Goal: Task Accomplishment & Management: Use online tool/utility

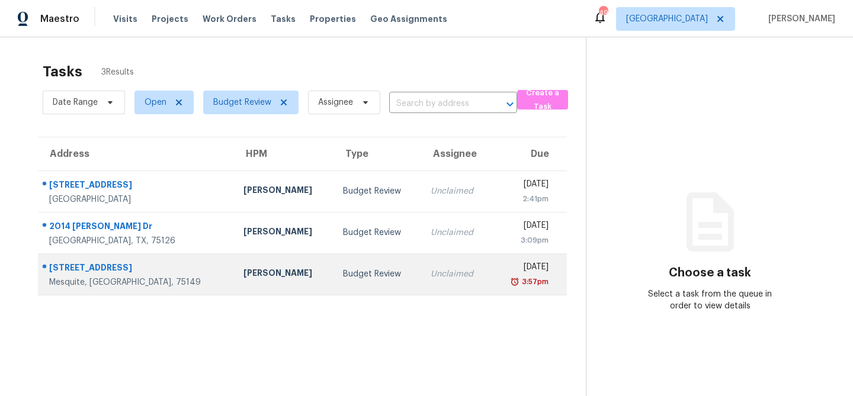
click at [243, 280] on div "[PERSON_NAME]" at bounding box center [283, 274] width 81 height 15
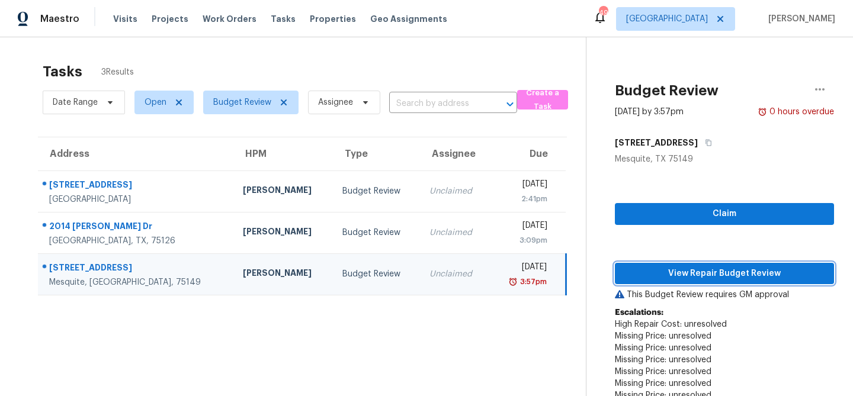
click at [690, 274] on span "View Repair Budget Review" at bounding box center [724, 274] width 200 height 15
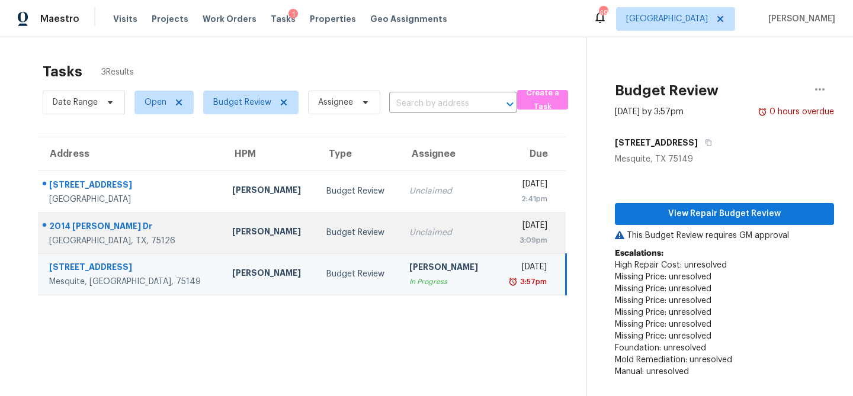
click at [317, 219] on td "Budget Review" at bounding box center [358, 232] width 83 height 41
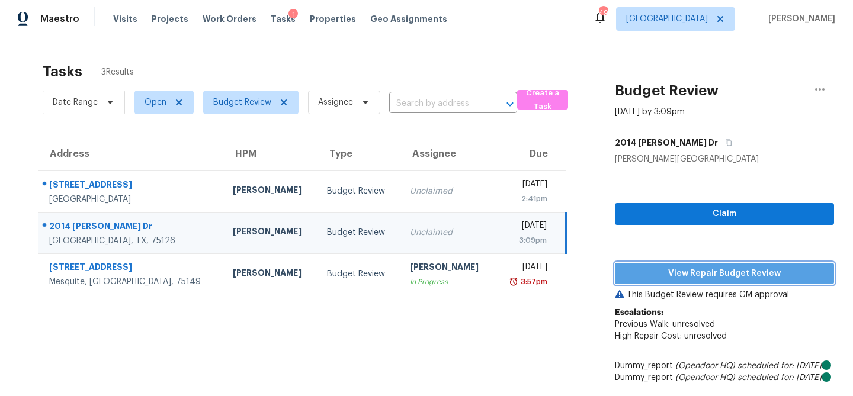
click at [680, 271] on span "View Repair Budget Review" at bounding box center [724, 274] width 200 height 15
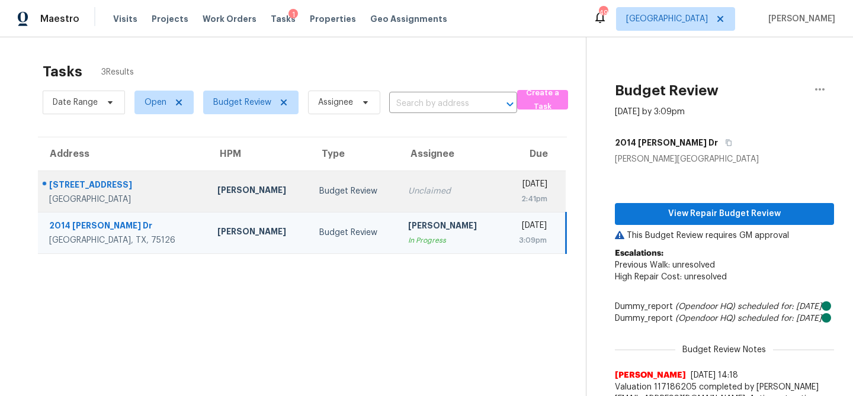
click at [408, 187] on div "Unclaimed" at bounding box center [449, 191] width 82 height 12
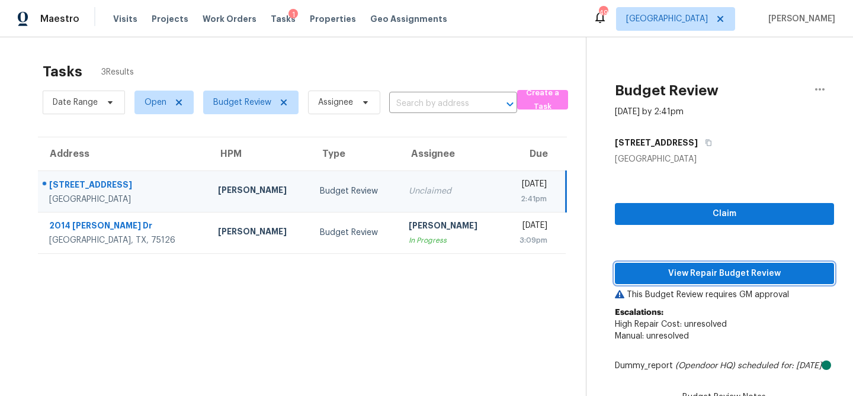
click at [632, 277] on span "View Repair Budget Review" at bounding box center [724, 274] width 200 height 15
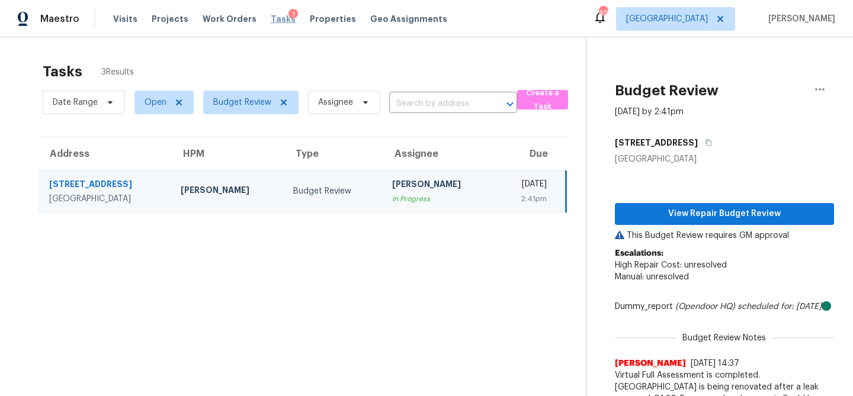
click at [271, 18] on span "Tasks" at bounding box center [283, 19] width 25 height 8
click at [276, 104] on span at bounding box center [281, 102] width 13 height 9
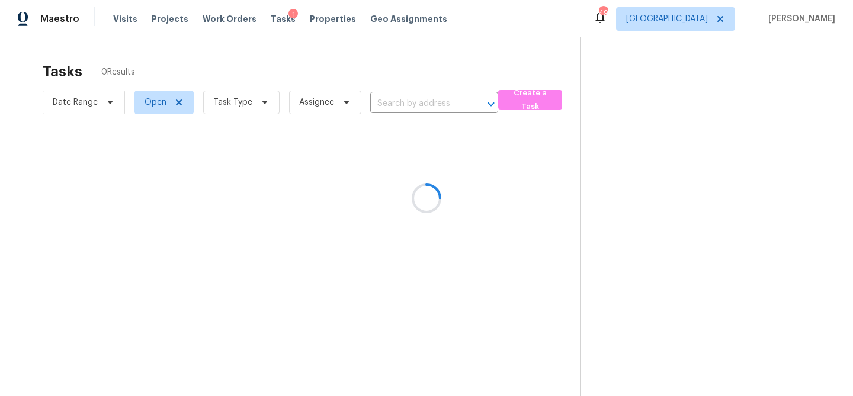
click at [262, 104] on div at bounding box center [426, 198] width 853 height 396
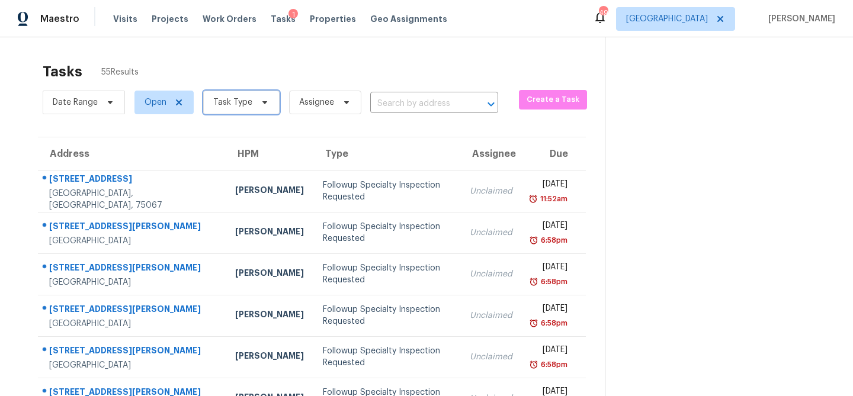
click at [262, 105] on icon at bounding box center [264, 102] width 9 height 9
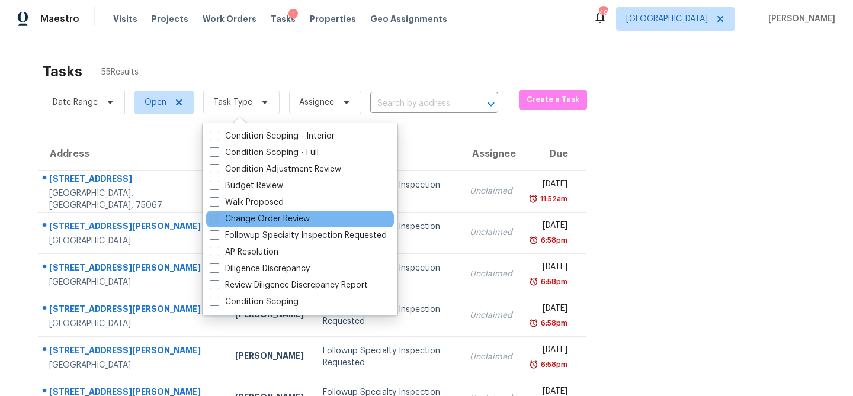
click at [250, 217] on label "Change Order Review" at bounding box center [260, 219] width 100 height 12
click at [217, 217] on input "Change Order Review" at bounding box center [214, 217] width 8 height 8
checkbox input "true"
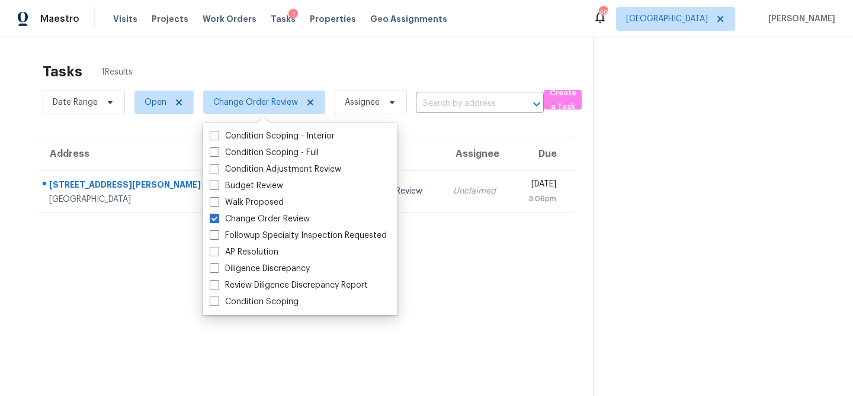
click at [318, 63] on div "Tasks 1 Results" at bounding box center [318, 71] width 551 height 31
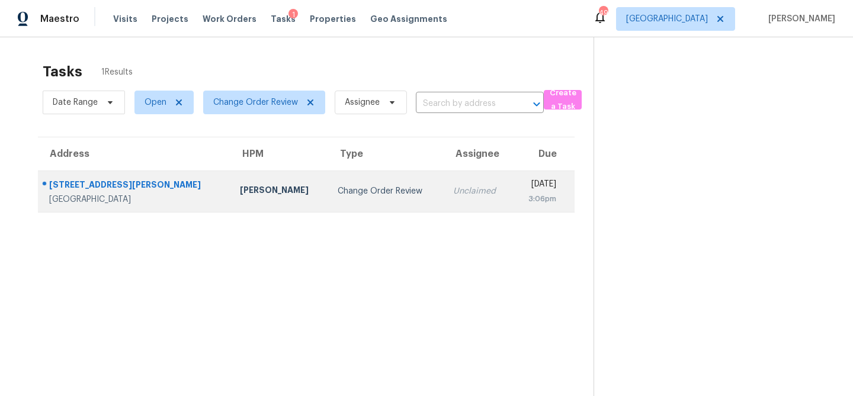
click at [328, 198] on td "Change Order Review" at bounding box center [386, 191] width 116 height 41
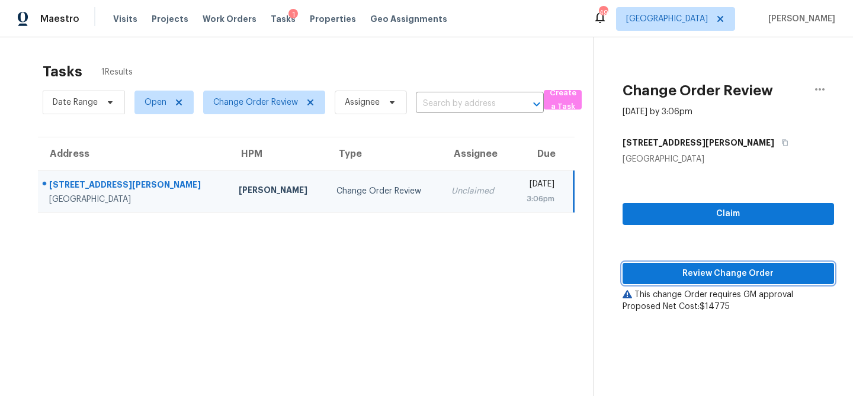
click at [672, 278] on span "Review Change Order" at bounding box center [728, 274] width 193 height 15
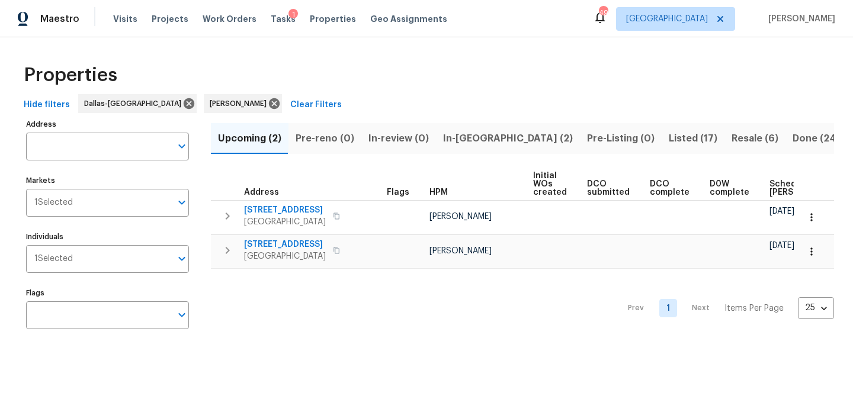
click at [472, 142] on span "In-reno (2)" at bounding box center [508, 138] width 130 height 17
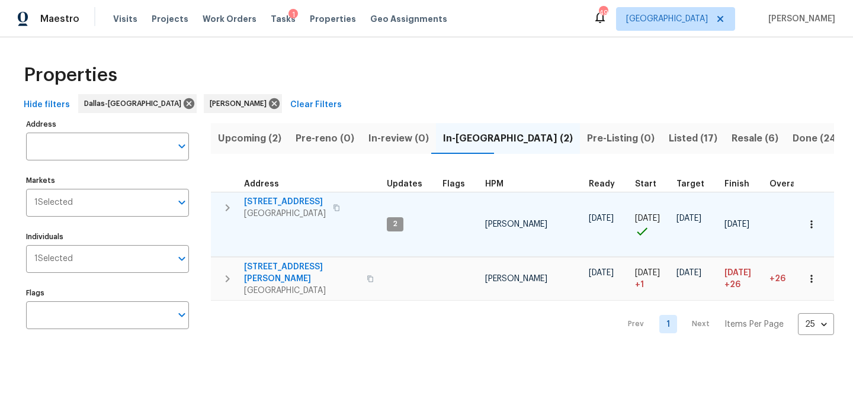
click at [289, 199] on span "3310 Bryn Mawr Dr" at bounding box center [285, 202] width 82 height 12
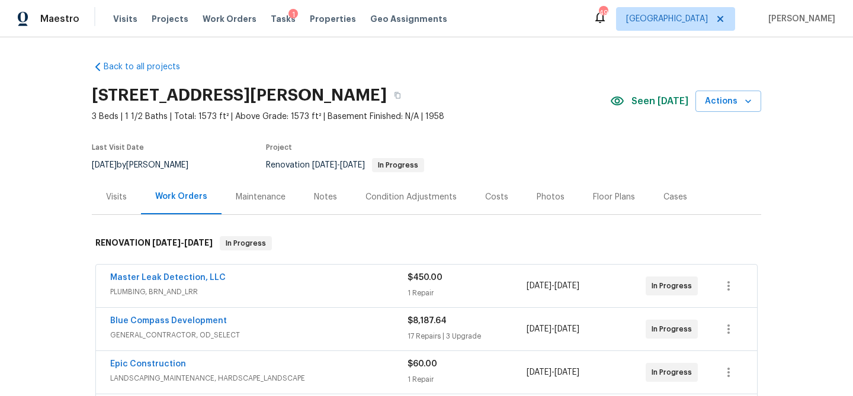
click at [389, 188] on div "Condition Adjustments" at bounding box center [411, 197] width 120 height 35
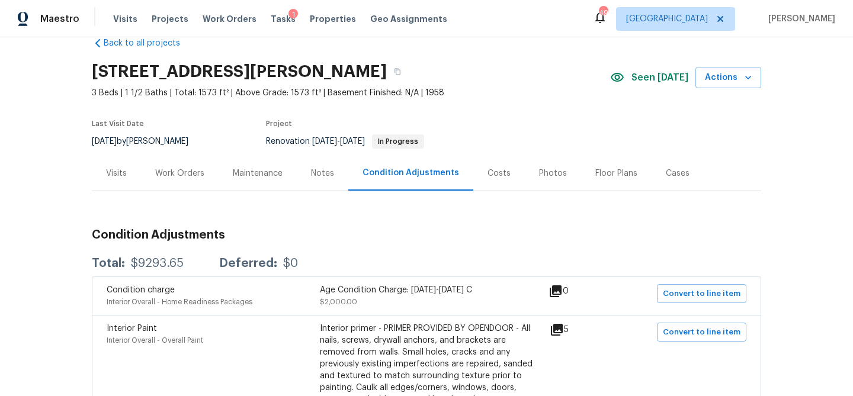
scroll to position [15, 0]
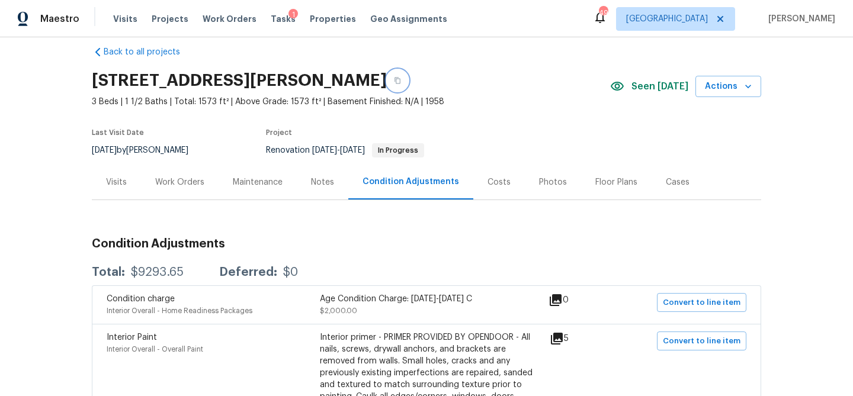
click at [393, 84] on button "button" at bounding box center [397, 80] width 21 height 21
click at [197, 185] on div "Work Orders" at bounding box center [179, 183] width 49 height 12
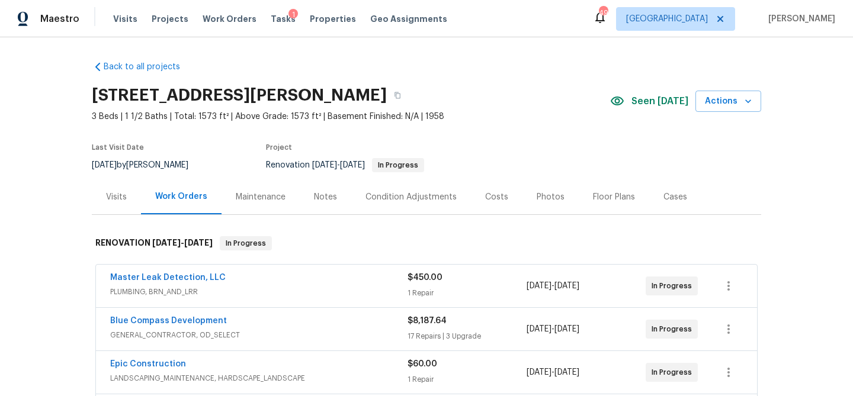
click at [111, 193] on div "Visits" at bounding box center [116, 197] width 21 height 12
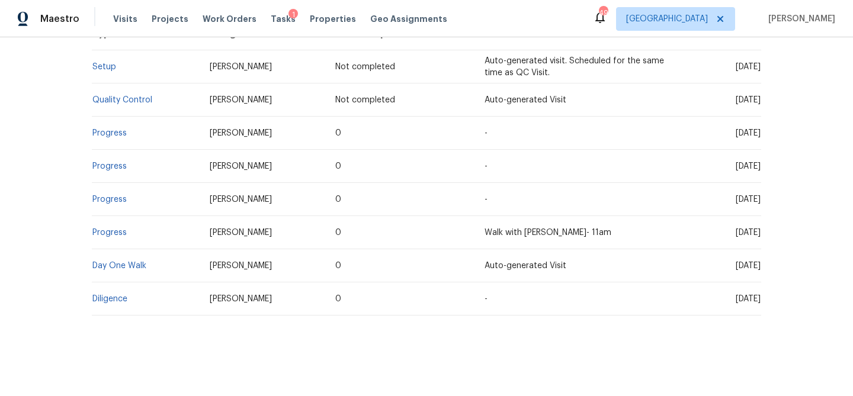
scroll to position [251, 0]
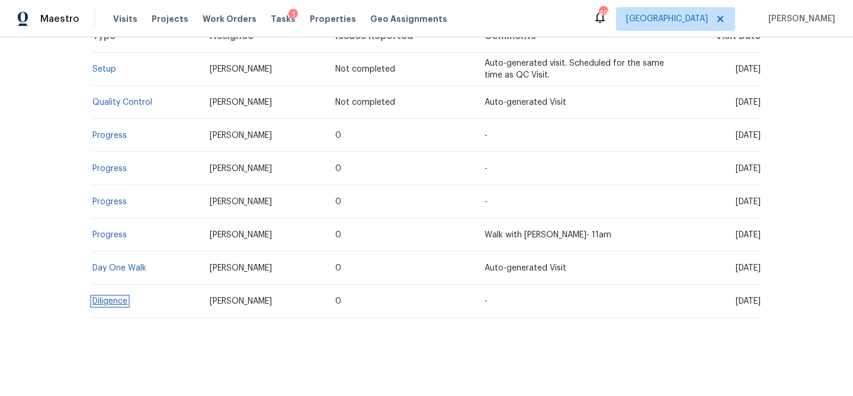
click at [113, 299] on link "Diligence" at bounding box center [109, 301] width 35 height 8
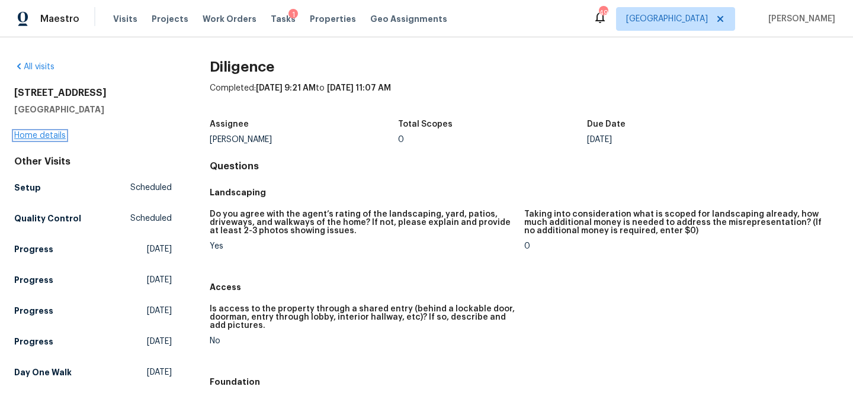
click at [51, 133] on link "Home details" at bounding box center [40, 136] width 52 height 8
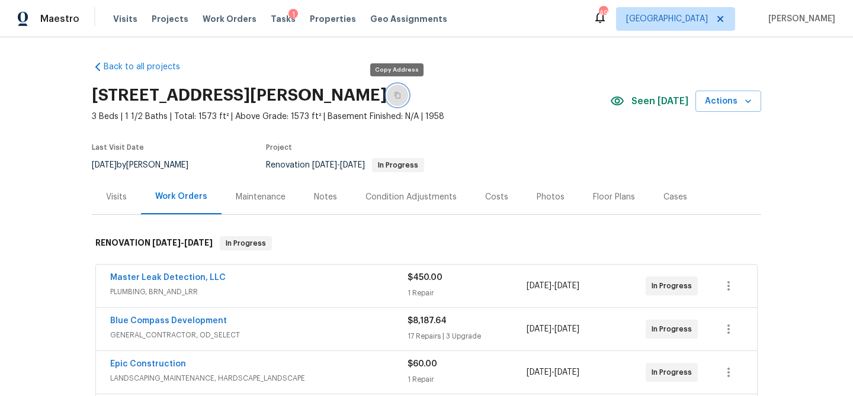
click at [402, 97] on button "button" at bounding box center [397, 95] width 21 height 21
